Goal: Transaction & Acquisition: Purchase product/service

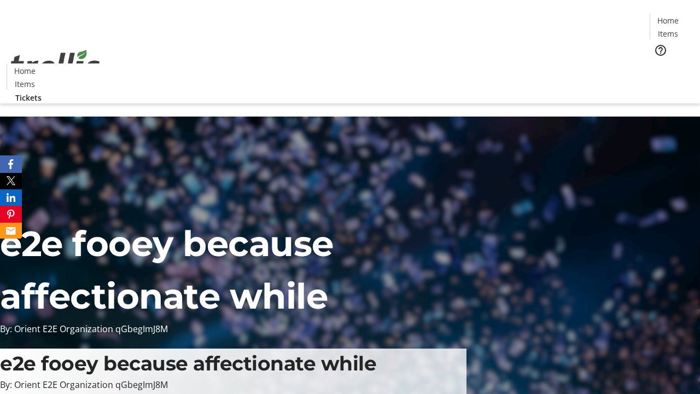
click at [659, 63] on span "Tickets" at bounding box center [672, 68] width 26 height 11
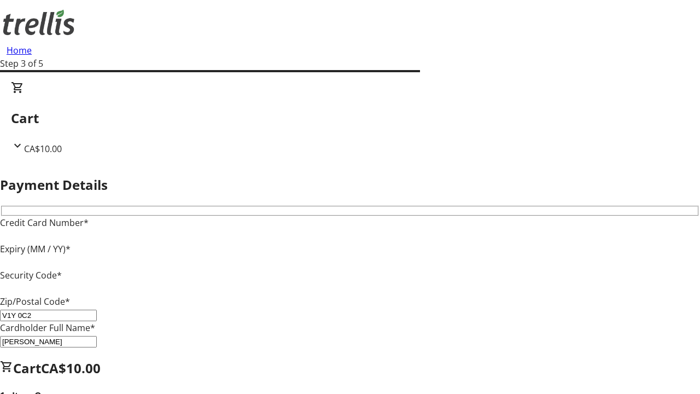
type input "V1Y 0C2"
